Goal: Task Accomplishment & Management: Manage account settings

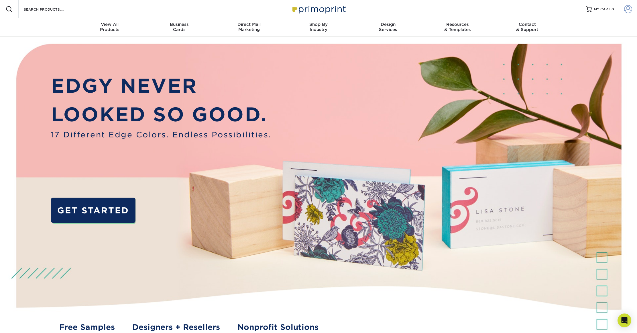
click at [628, 8] on span at bounding box center [628, 9] width 8 height 8
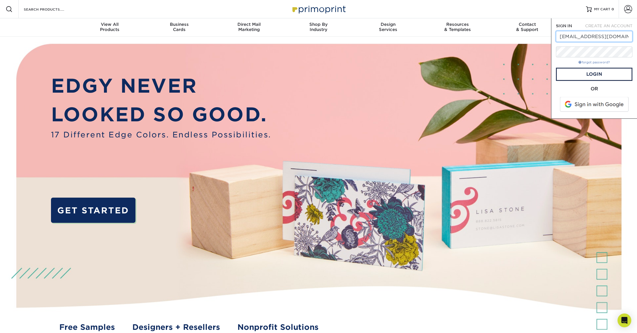
type input "ktingle@ckbuild.com"
click at [599, 63] on link "forgot password?" at bounding box center [594, 62] width 31 height 4
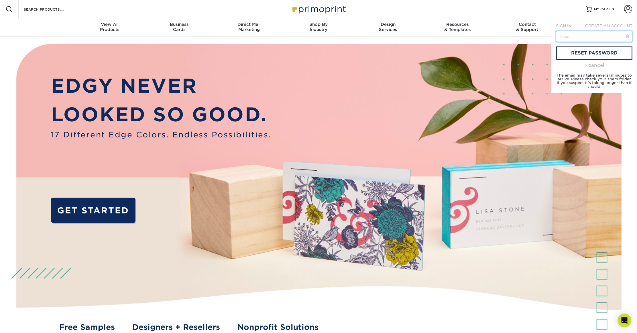
click at [582, 35] on input "text" at bounding box center [594, 36] width 76 height 11
click at [597, 51] on link "reset password" at bounding box center [594, 52] width 76 height 13
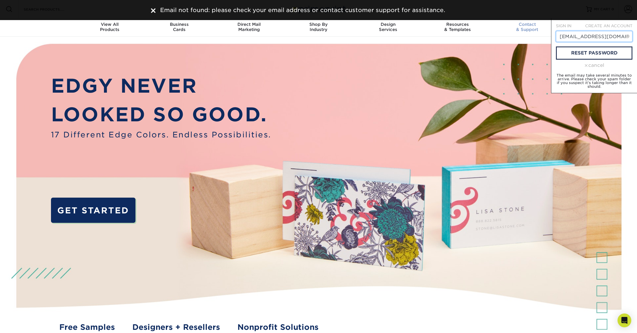
drag, startPoint x: 614, startPoint y: 36, endPoint x: 544, endPoint y: 34, distance: 69.9
click at [544, 34] on nav "Resources Menu Search Products Account SIGN IN CREATE AN ACCOUNT ktingle@ckbuil…" at bounding box center [318, 18] width 637 height 37
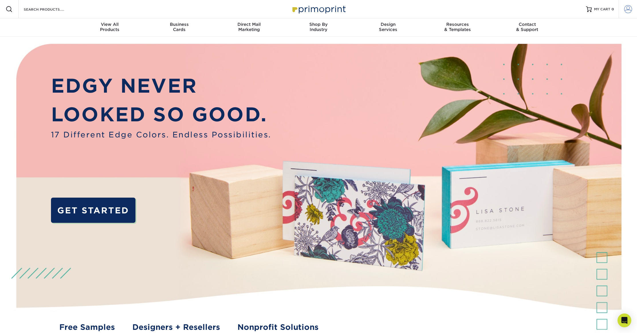
click at [627, 9] on span at bounding box center [628, 9] width 8 height 8
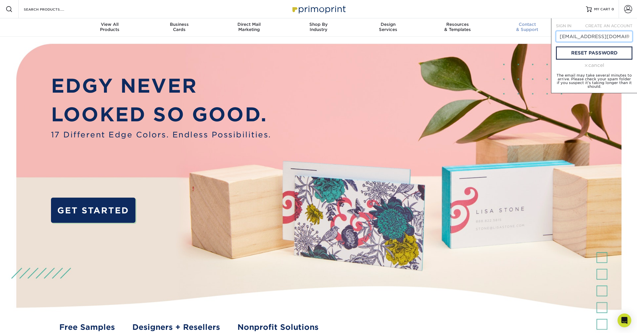
drag, startPoint x: 584, startPoint y: 37, endPoint x: 524, endPoint y: 35, distance: 60.5
click at [524, 35] on nav "Resources Menu Search Products Account SIGN IN CREATE AN ACCOUNT ktingle@ckbuil…" at bounding box center [318, 18] width 637 height 37
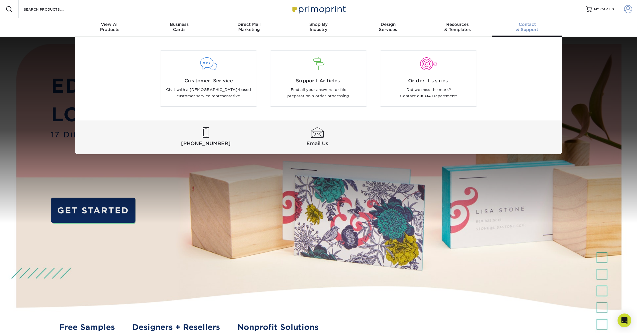
click at [628, 10] on span at bounding box center [628, 9] width 8 height 8
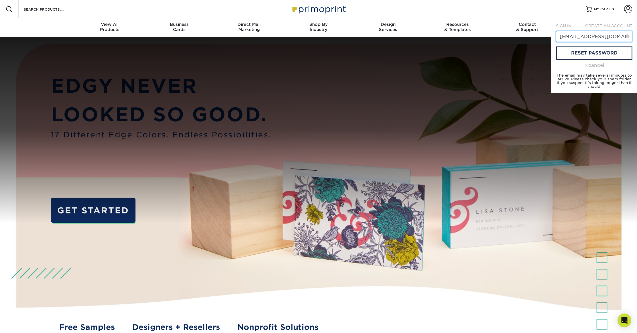
click at [603, 38] on input "ktingle@ckbuild.com" at bounding box center [594, 36] width 76 height 11
type input "t"
type input "4"
type input "[EMAIL_ADDRESS][DOMAIN_NAME]"
click at [606, 52] on link "reset password" at bounding box center [594, 52] width 76 height 13
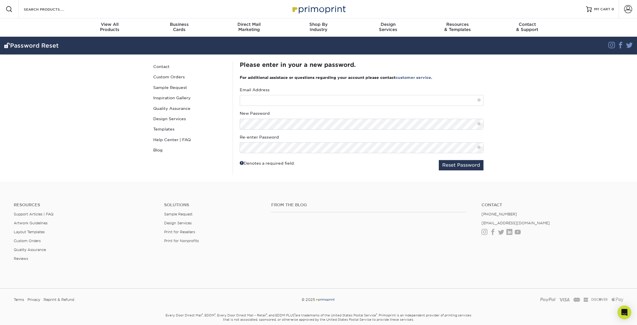
click at [289, 105] on div "Email Address New Password Re-enter Password" at bounding box center [362, 120] width 244 height 66
click at [289, 102] on input "text" at bounding box center [362, 100] width 244 height 11
type input "[EMAIL_ADDRESS][DOMAIN_NAME]"
click at [472, 166] on button "Reset Password" at bounding box center [461, 165] width 45 height 10
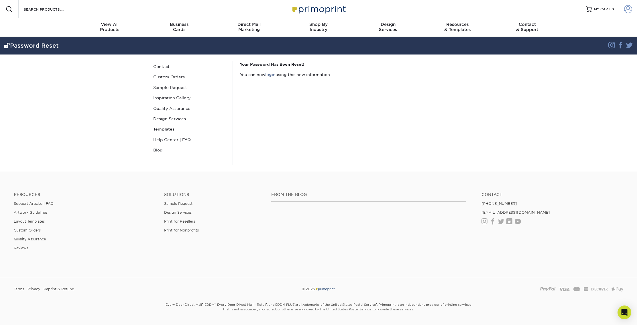
click at [629, 10] on span at bounding box center [628, 9] width 8 height 8
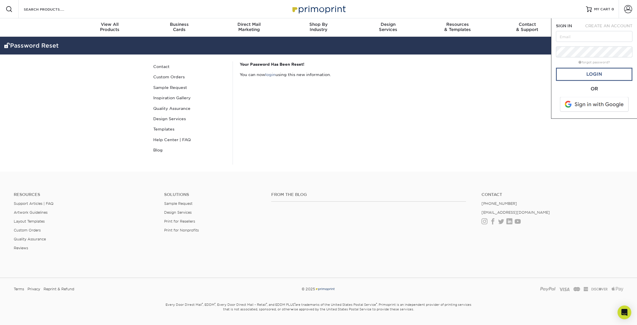
click at [593, 76] on link "Login" at bounding box center [594, 74] width 76 height 13
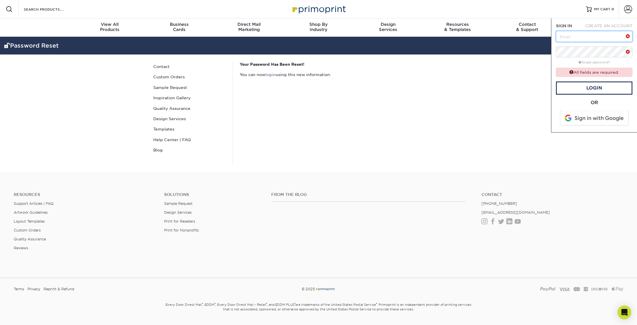
click at [580, 36] on input "text" at bounding box center [594, 36] width 76 height 11
type input "[EMAIL_ADDRESS][DOMAIN_NAME]"
click at [582, 84] on link "Login" at bounding box center [594, 87] width 76 height 13
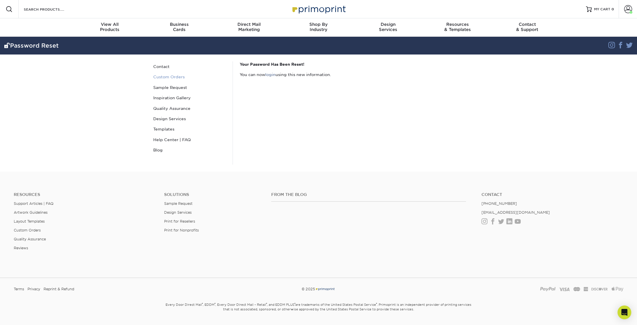
click at [168, 78] on link "Custom Orders" at bounding box center [189, 77] width 77 height 10
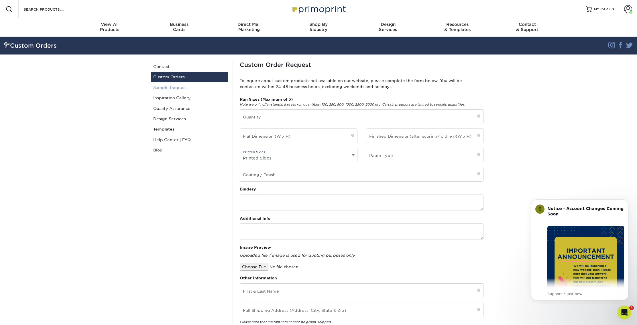
click at [164, 87] on link "Sample Request" at bounding box center [189, 87] width 77 height 10
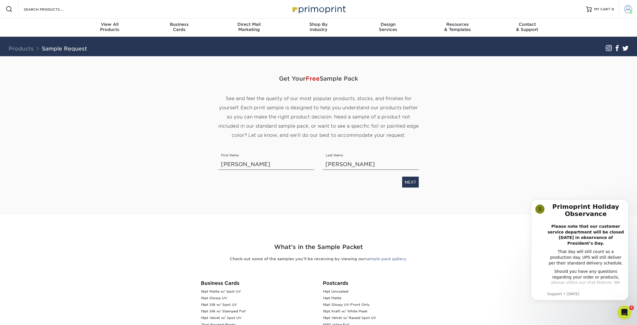
click at [628, 8] on span at bounding box center [628, 9] width 8 height 8
click at [579, 59] on link "Order History" at bounding box center [594, 63] width 72 height 8
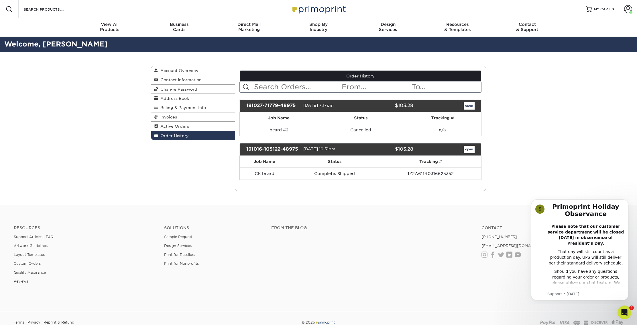
click at [469, 149] on link "open" at bounding box center [469, 149] width 11 height 7
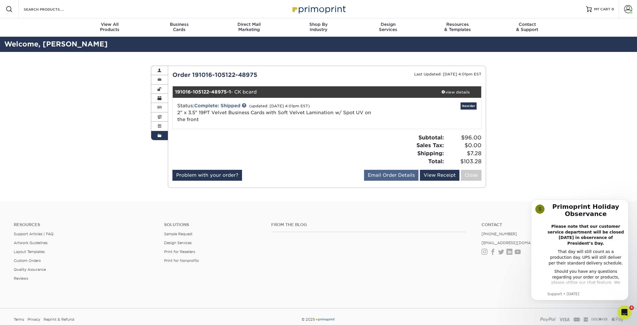
click at [396, 176] on link "Email Order Details" at bounding box center [391, 175] width 54 height 11
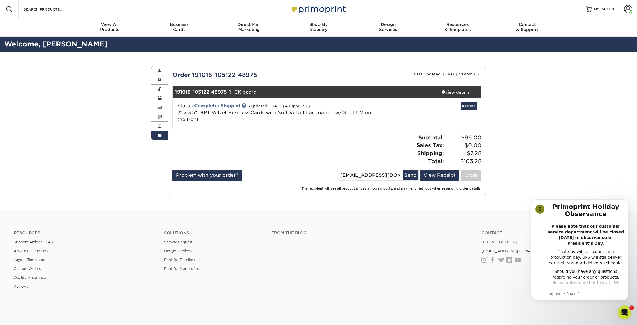
drag, startPoint x: 410, startPoint y: 174, endPoint x: 407, endPoint y: 186, distance: 12.4
click at [410, 174] on button "Send" at bounding box center [411, 175] width 16 height 10
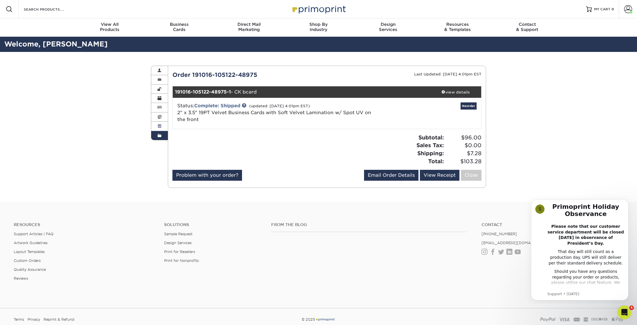
click at [160, 125] on span at bounding box center [160, 126] width 4 height 5
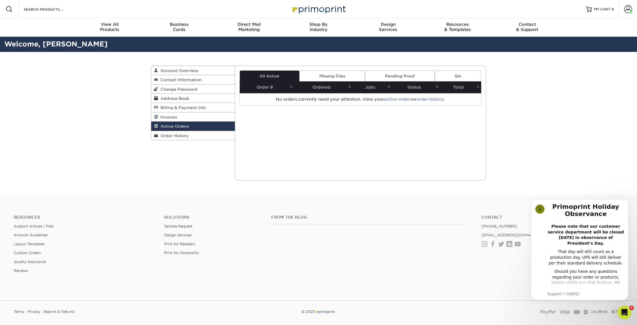
click at [167, 116] on span "Invoices" at bounding box center [167, 117] width 19 height 5
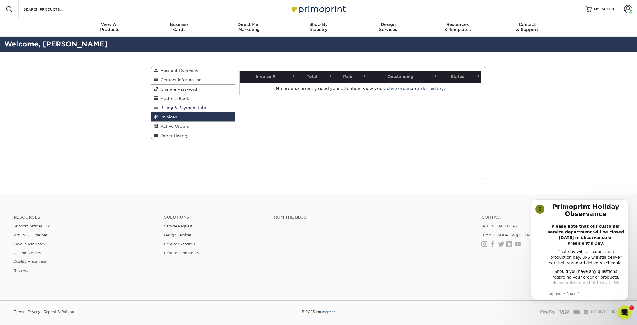
click at [167, 108] on span "Billing & Payment Info" at bounding box center [182, 107] width 48 height 5
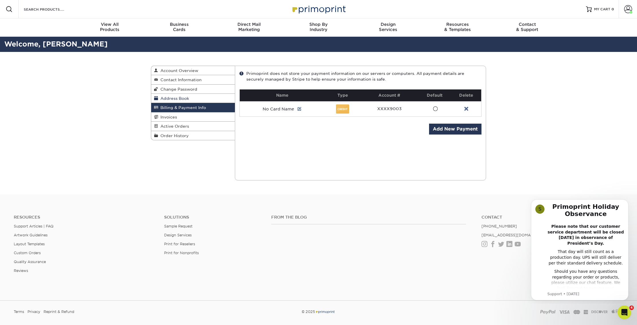
click at [167, 98] on span "Address Book" at bounding box center [173, 98] width 31 height 5
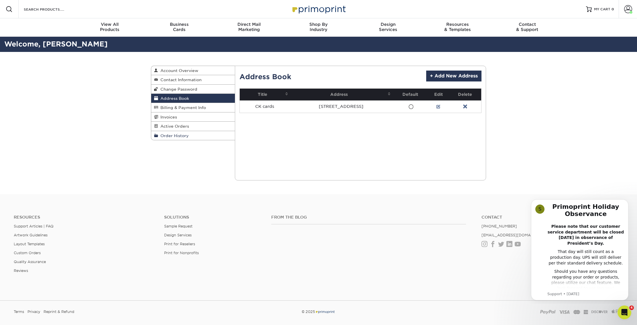
click at [169, 134] on span "Order History" at bounding box center [173, 135] width 31 height 5
